Goal: Register for event/course

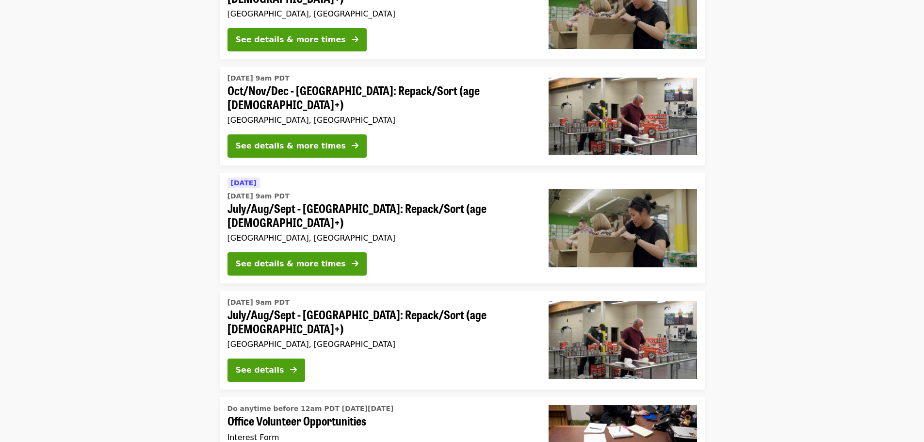
scroll to position [291, 0]
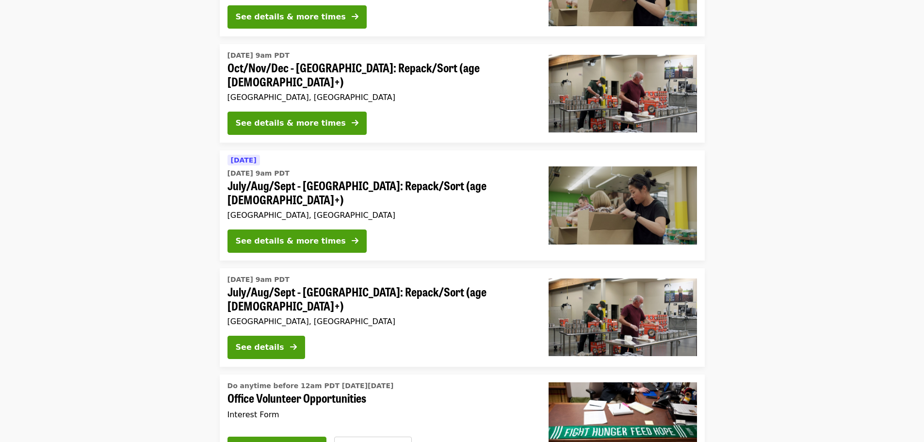
click at [447, 229] on div "See details & more times" at bounding box center [379, 242] width 305 height 27
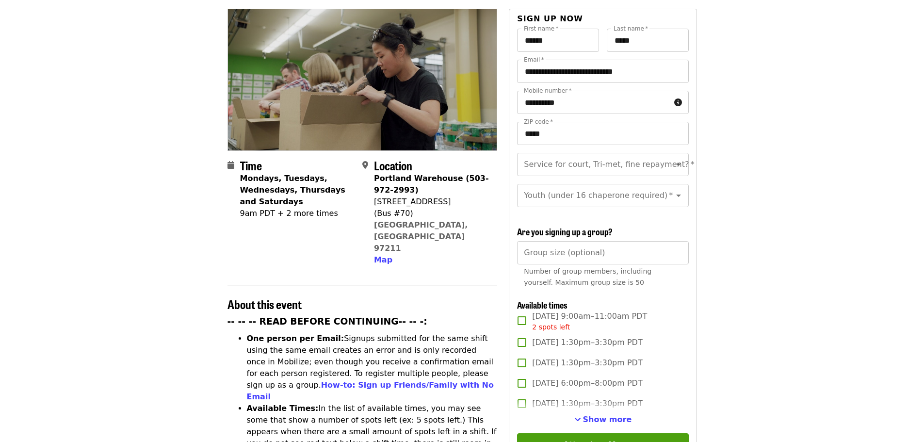
scroll to position [291, 0]
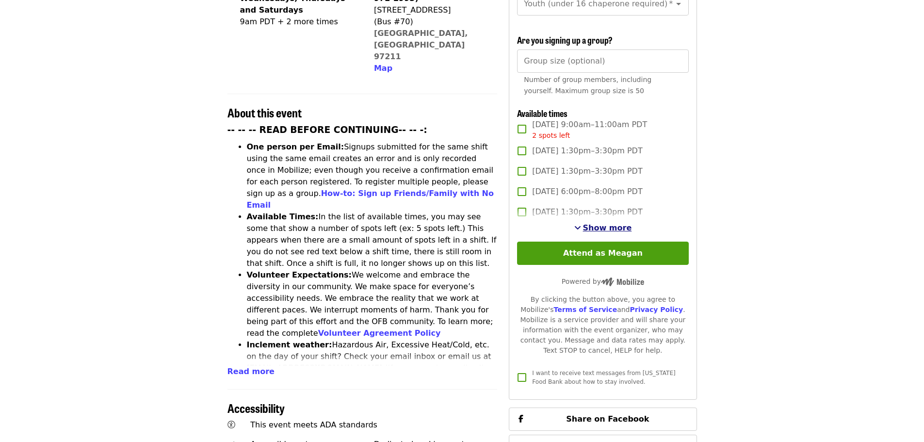
click at [610, 230] on span "Show more" at bounding box center [607, 227] width 49 height 9
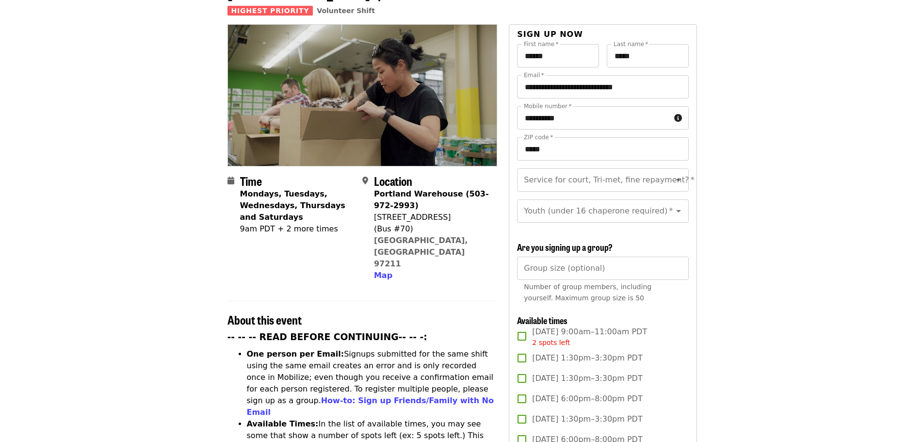
scroll to position [0, 0]
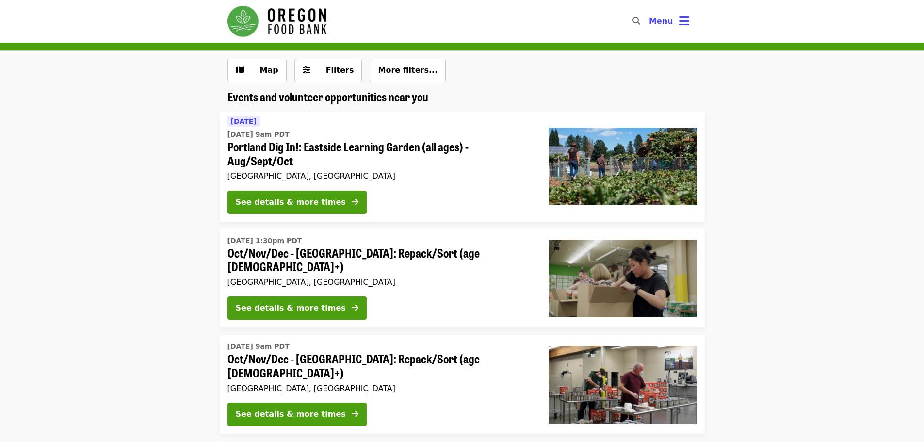
scroll to position [291, 0]
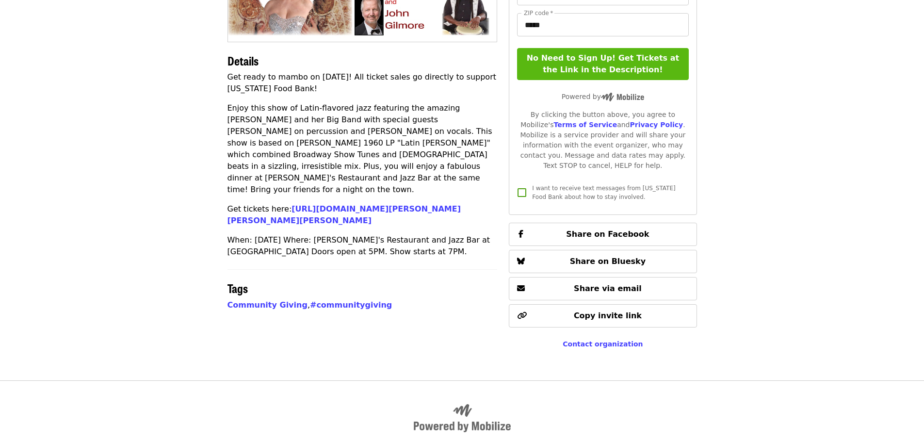
click at [610, 67] on button "No Need to Sign Up! Get Tickets at the Link in the Description!" at bounding box center [602, 64] width 171 height 32
